Goal: Navigation & Orientation: Find specific page/section

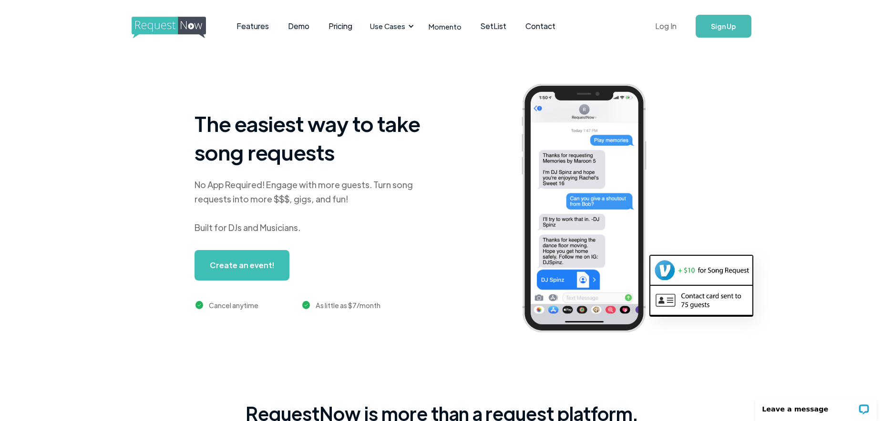
click at [667, 23] on link "Log In" at bounding box center [665, 26] width 41 height 33
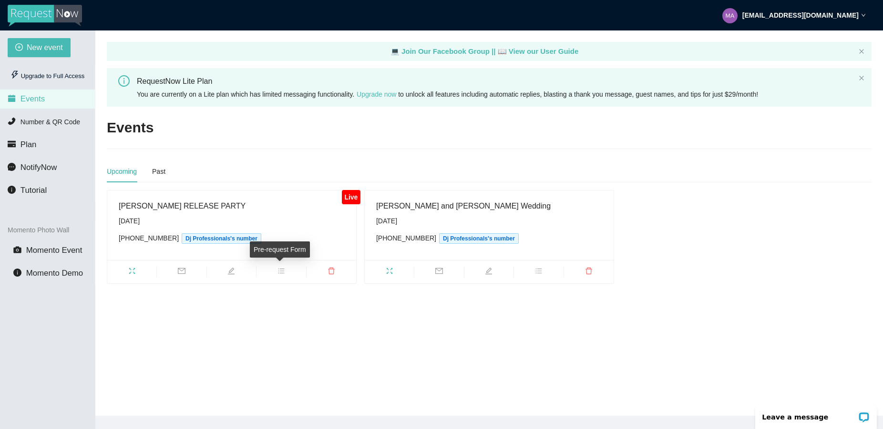
click at [281, 270] on icon "bars" at bounding box center [281, 271] width 8 height 8
